Goal: Transaction & Acquisition: Purchase product/service

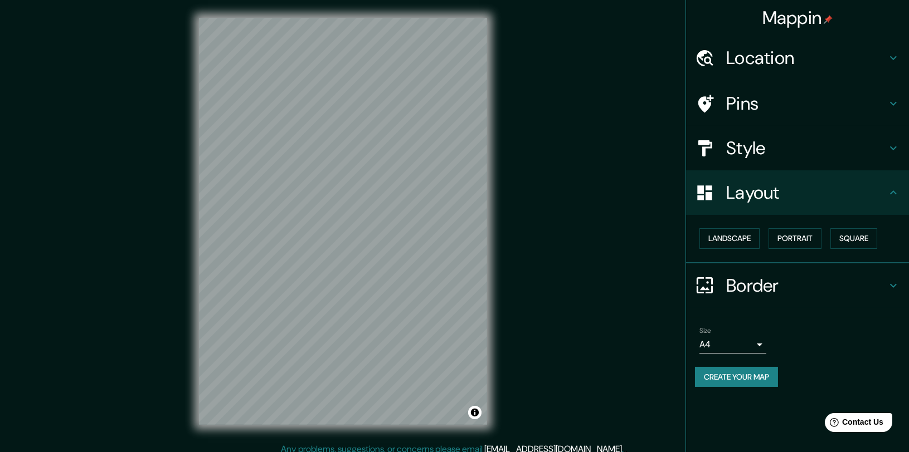
click at [509, 243] on div "Mappin Location [GEOGRAPHIC_DATA], [GEOGRAPHIC_DATA], [GEOGRAPHIC_DATA] Pins St…" at bounding box center [454, 230] width 909 height 461
click at [743, 375] on button "Create your map" at bounding box center [736, 377] width 83 height 21
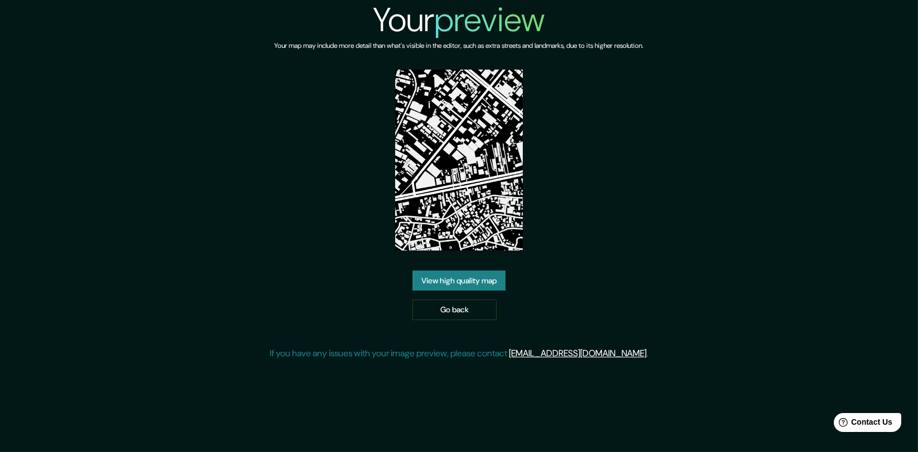
click at [486, 198] on img at bounding box center [459, 160] width 128 height 181
click at [484, 192] on img at bounding box center [459, 160] width 128 height 181
click at [872, 23] on div "Your preview Your map may include more detail than what's visible in the editor…" at bounding box center [459, 184] width 918 height 369
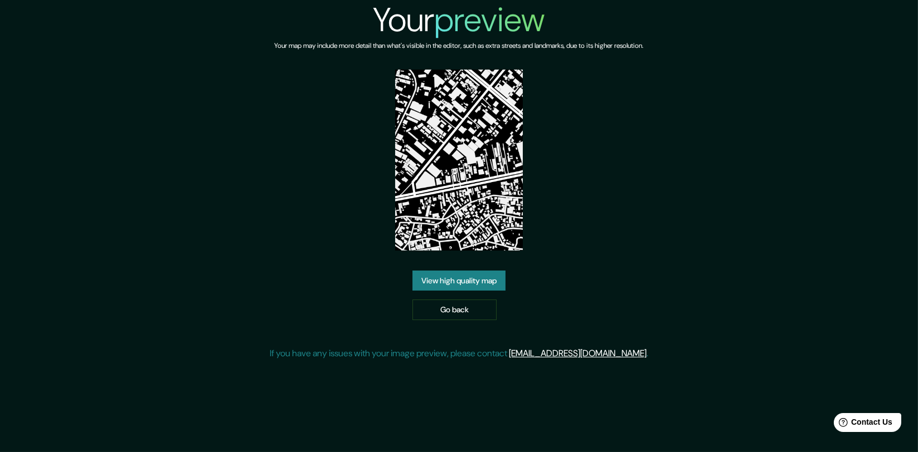
click at [470, 285] on link "View high quality map" at bounding box center [458, 281] width 93 height 21
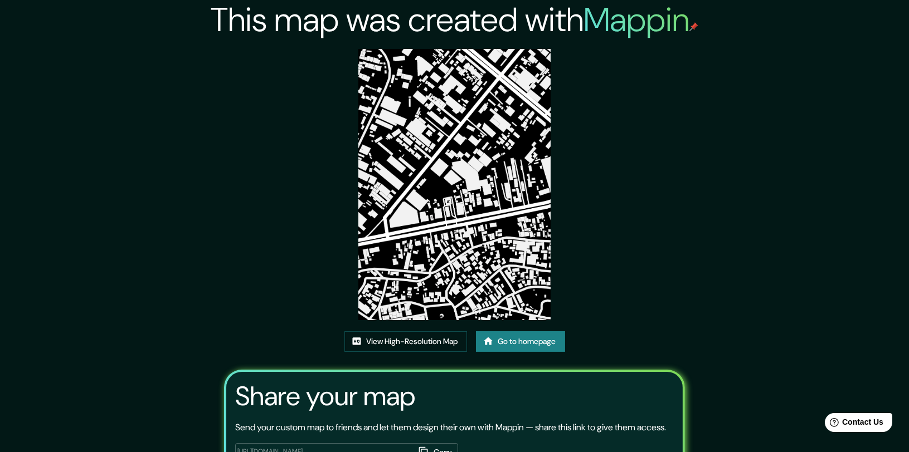
click at [471, 124] on img at bounding box center [454, 184] width 192 height 271
click at [376, 267] on img at bounding box center [454, 184] width 192 height 271
